Goal: Find contact information: Find contact information

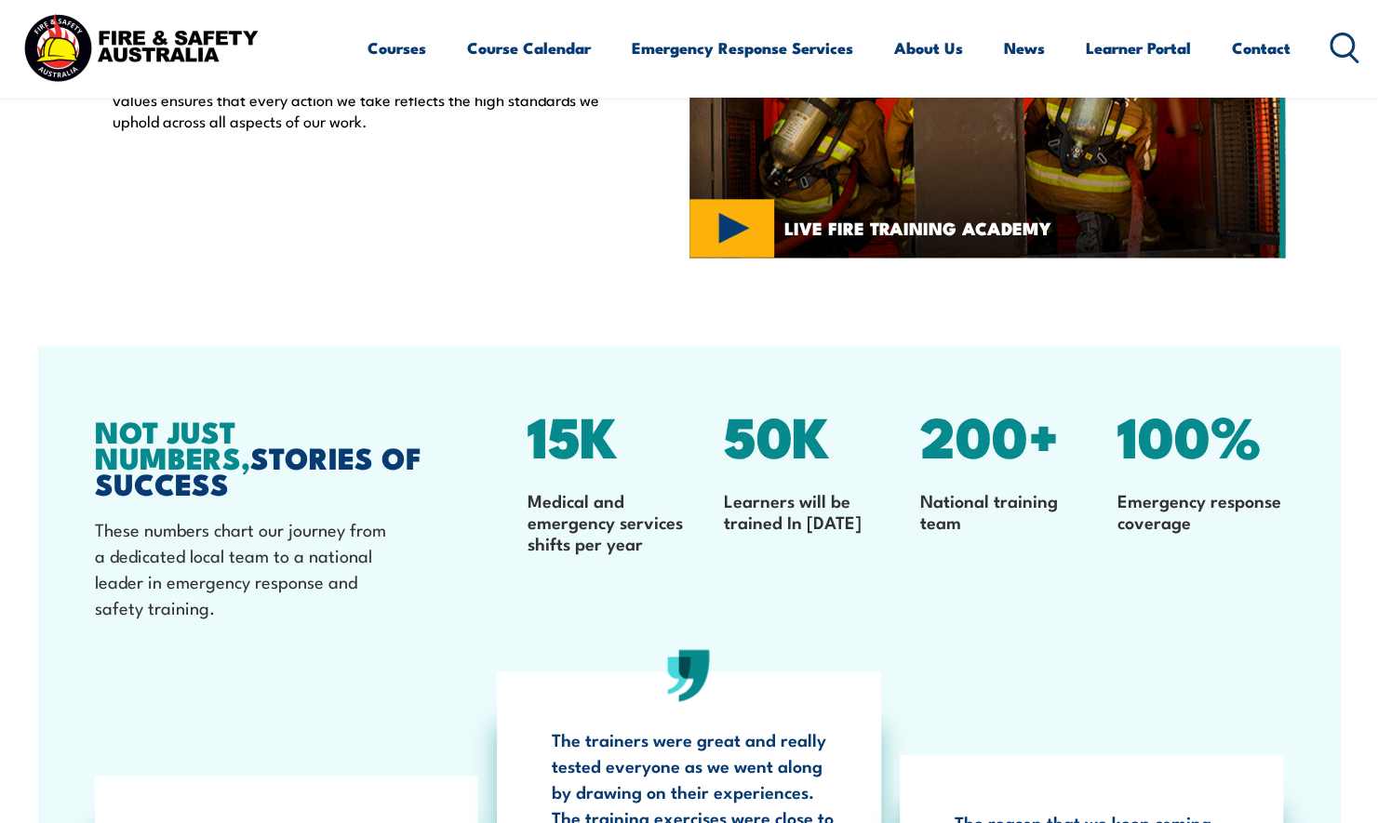
scroll to position [6060, 0]
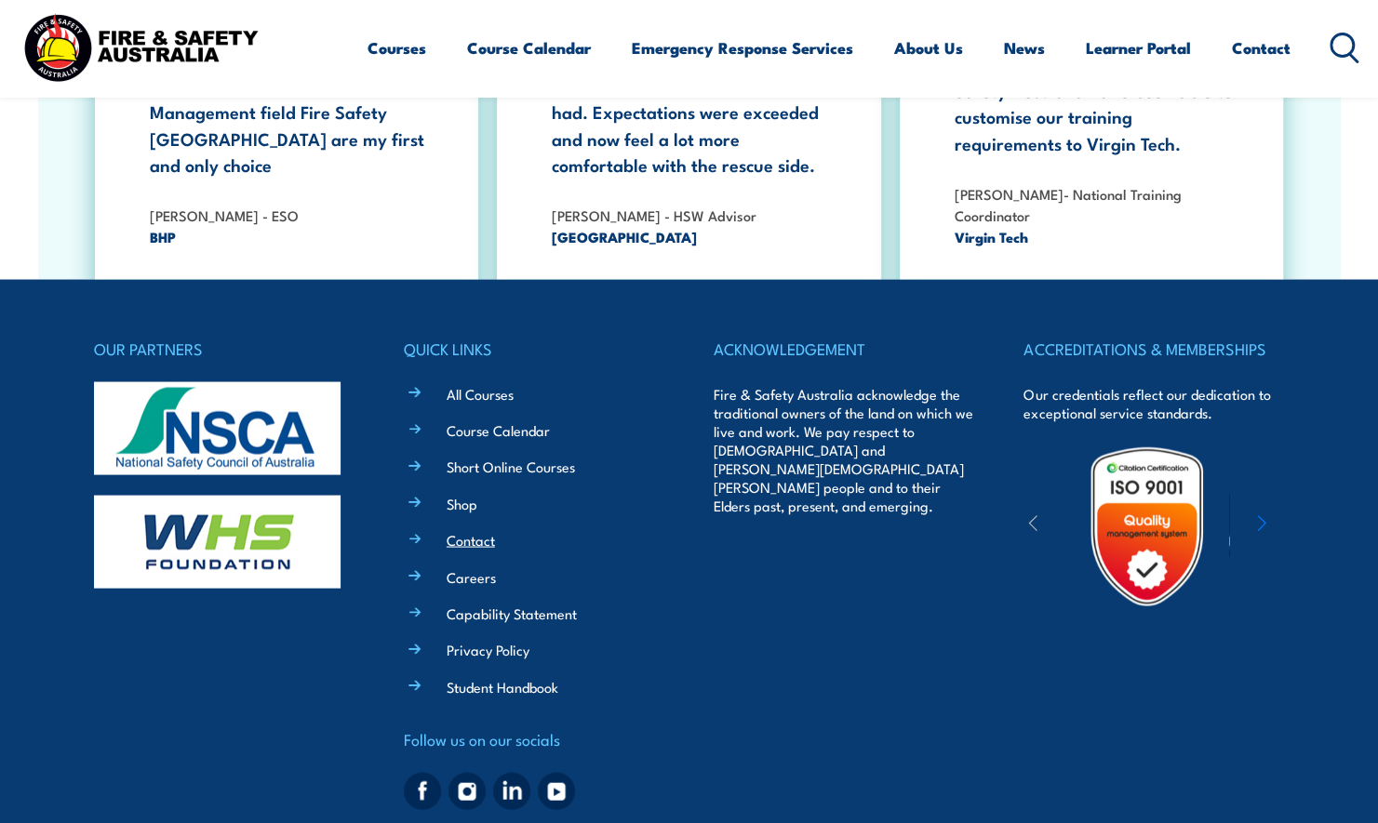
click at [490, 529] on link "Contact" at bounding box center [471, 539] width 48 height 20
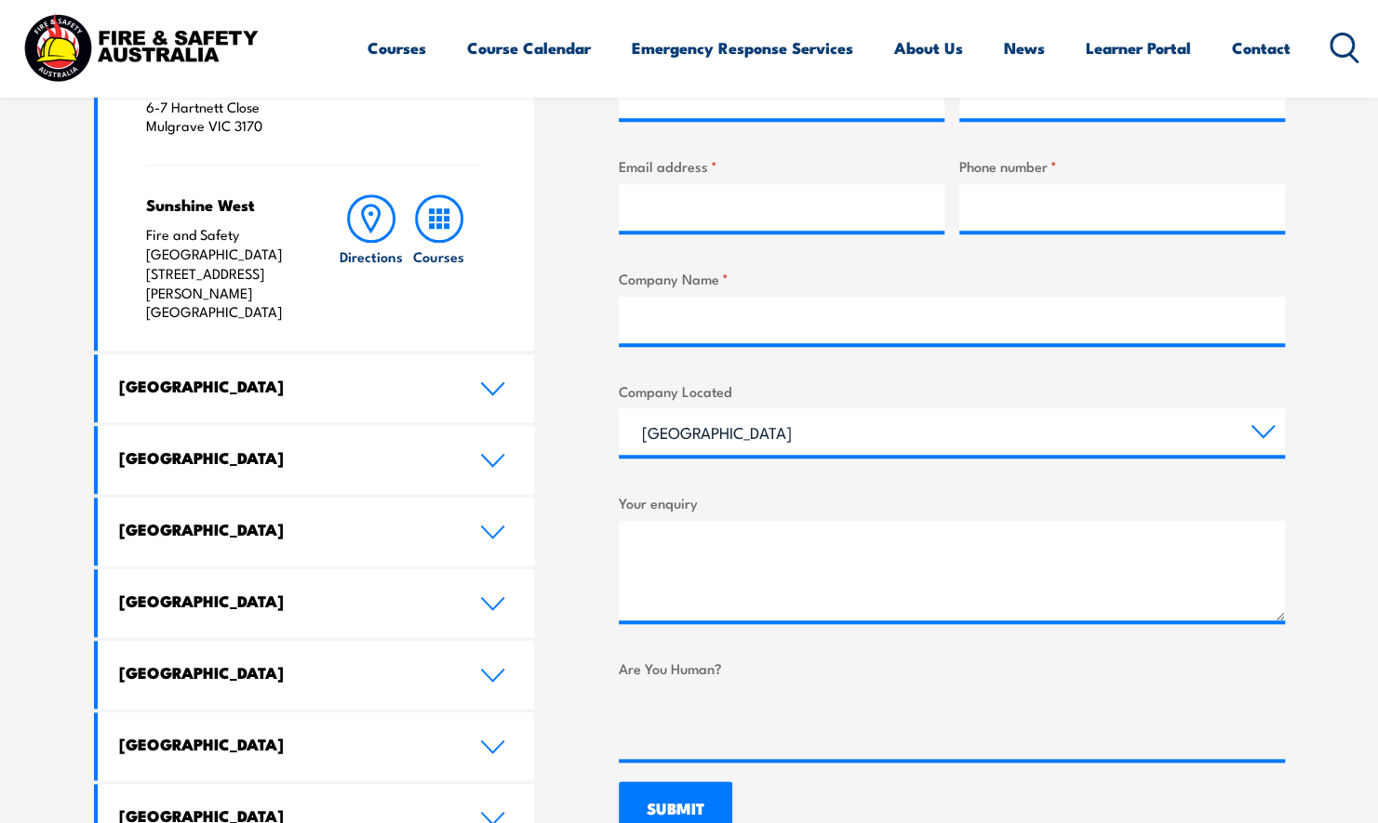
scroll to position [811, 0]
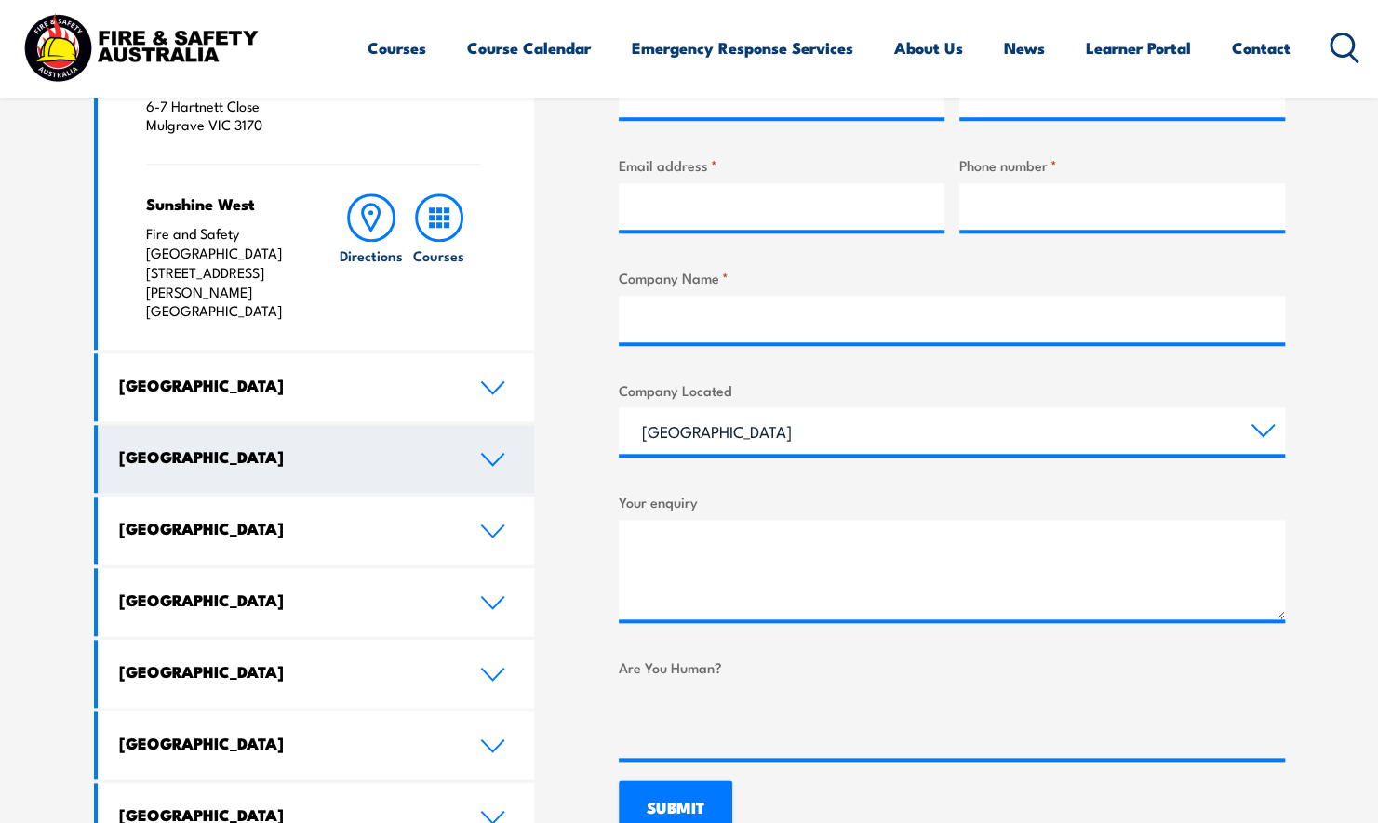
click at [483, 452] on icon at bounding box center [492, 459] width 25 height 15
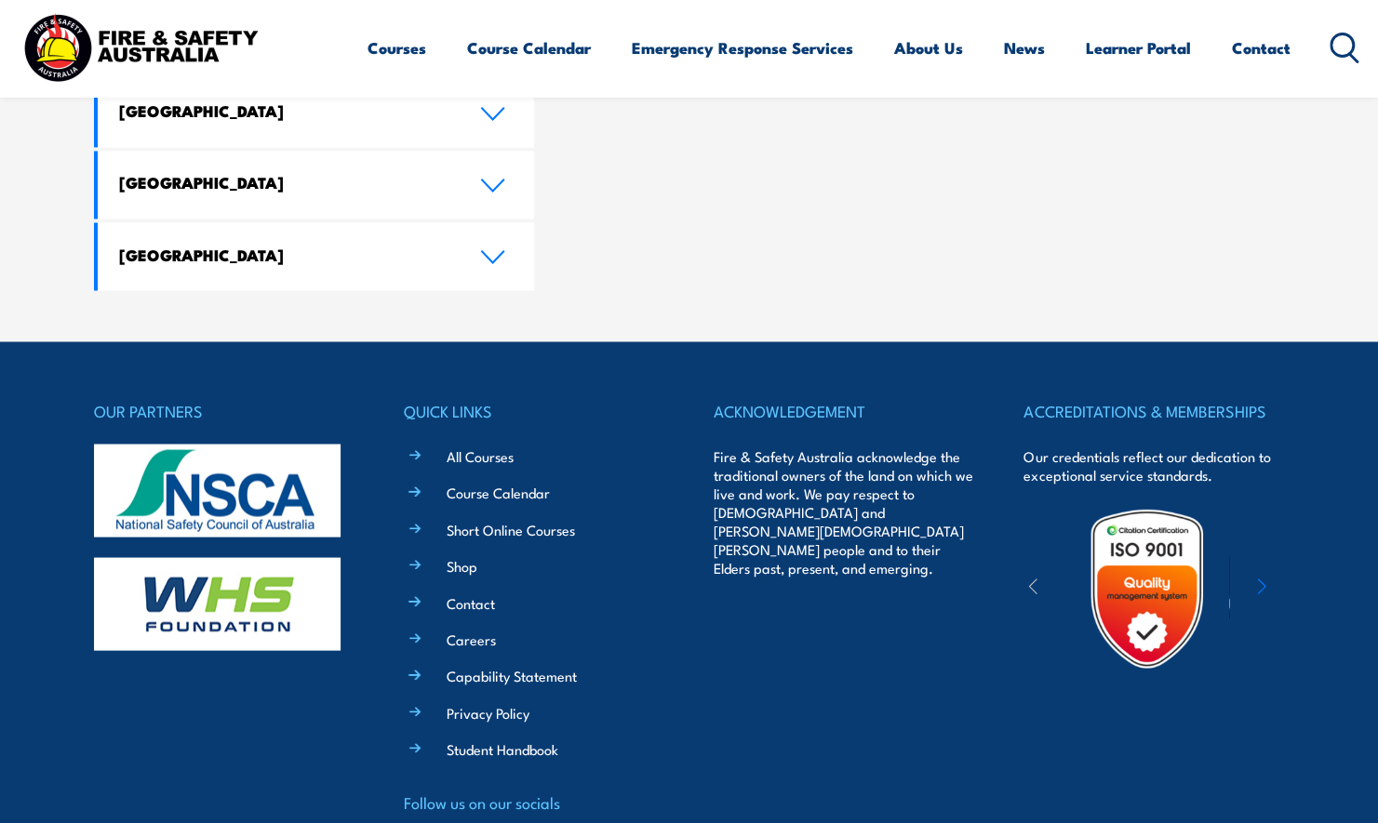
scroll to position [1865, 0]
